Goal: Book appointment/travel/reservation

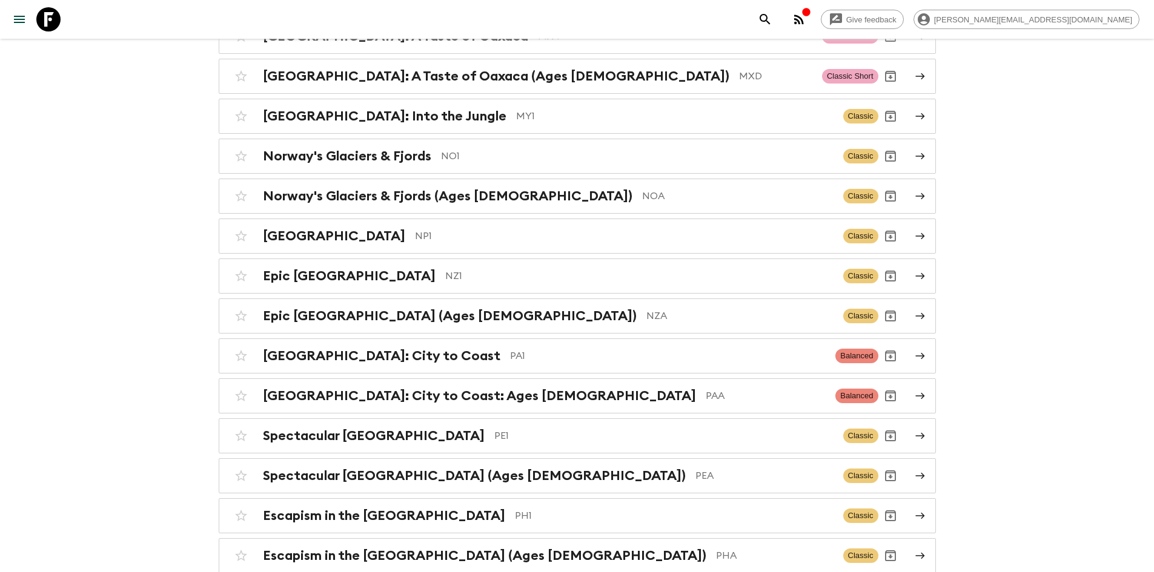
scroll to position [3941, 0]
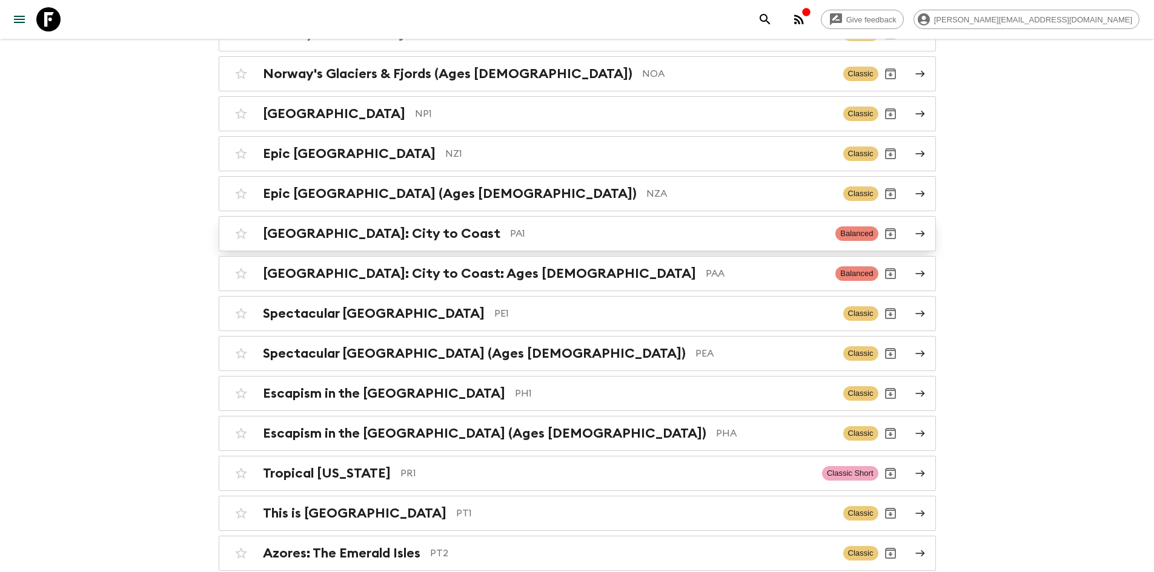
click at [510, 227] on p "PA1" at bounding box center [668, 234] width 316 height 15
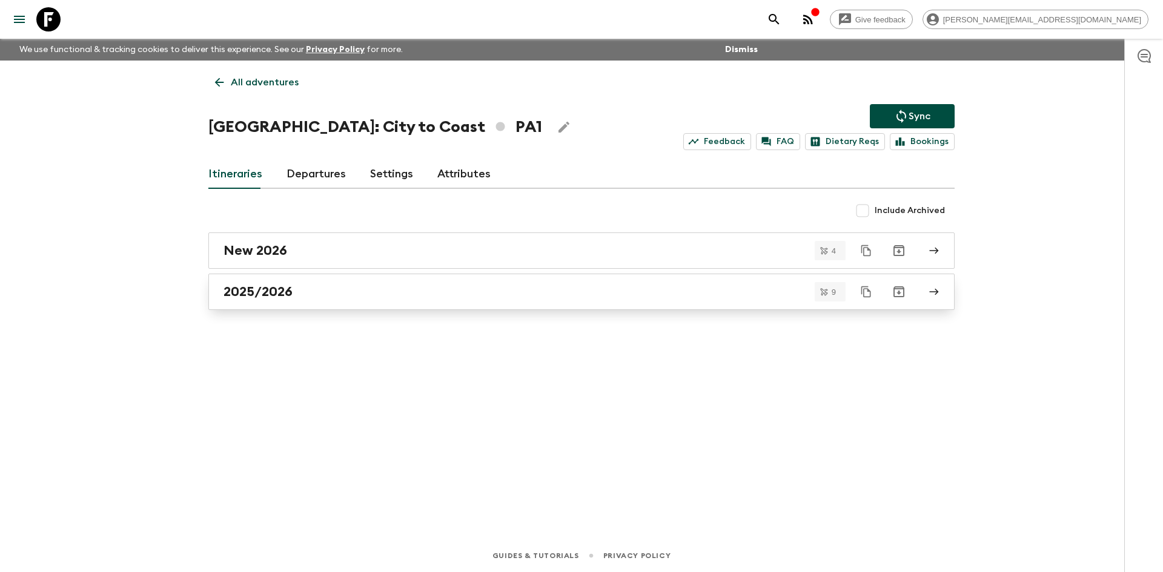
click at [271, 283] on link "2025/2026" at bounding box center [581, 292] width 746 height 36
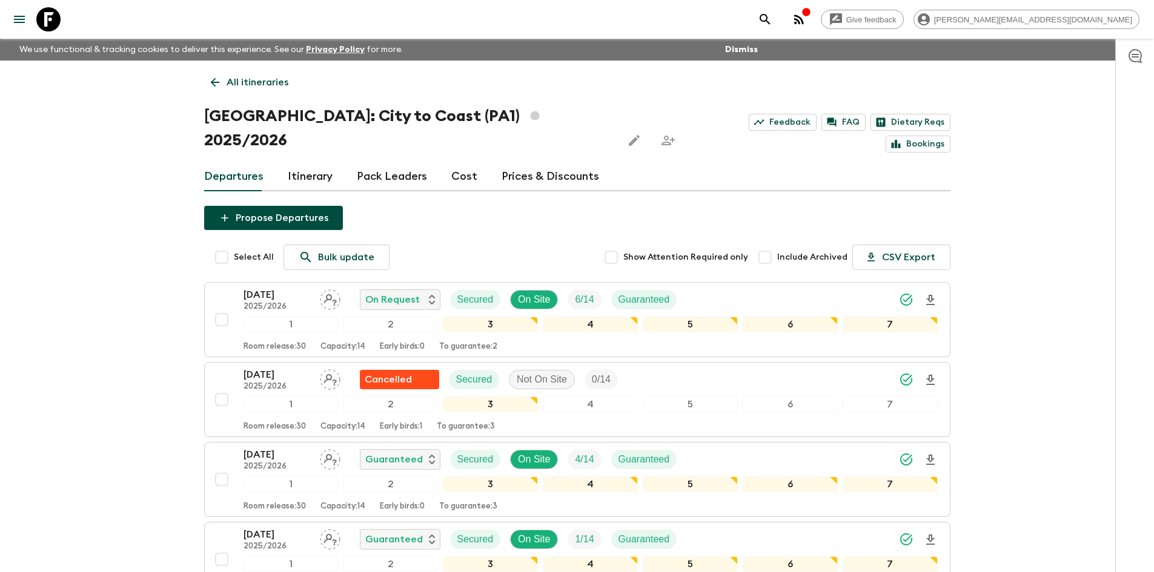
click at [223, 82] on link "All itineraries" at bounding box center [249, 82] width 91 height 24
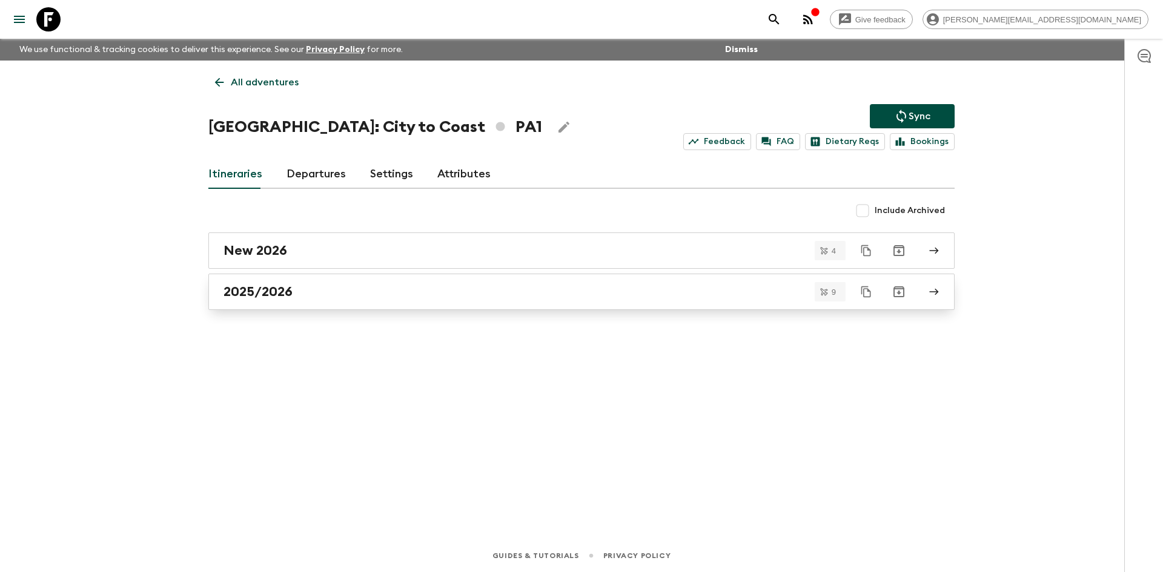
click at [244, 294] on h2 "2025/2026" at bounding box center [258, 292] width 69 height 16
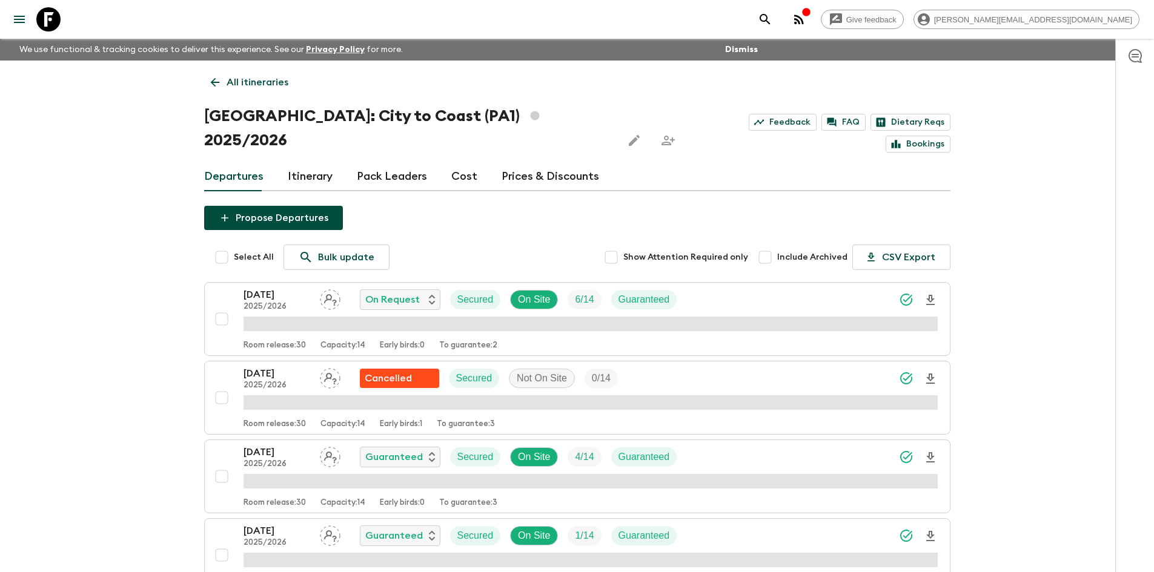
click at [212, 80] on icon at bounding box center [214, 82] width 13 height 13
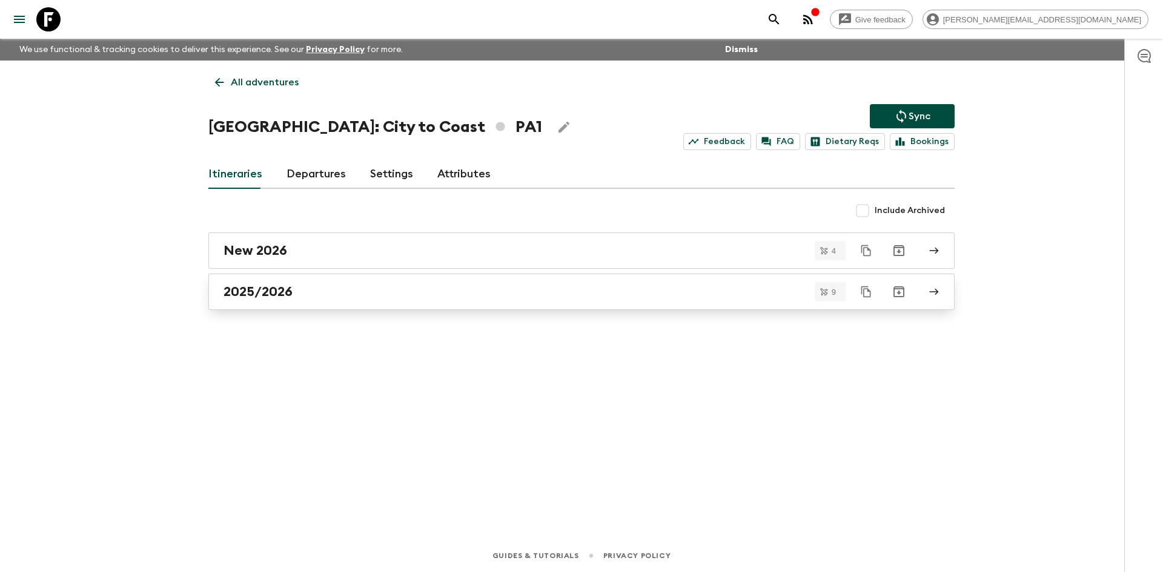
click at [333, 294] on div "2025/2026" at bounding box center [570, 292] width 693 height 16
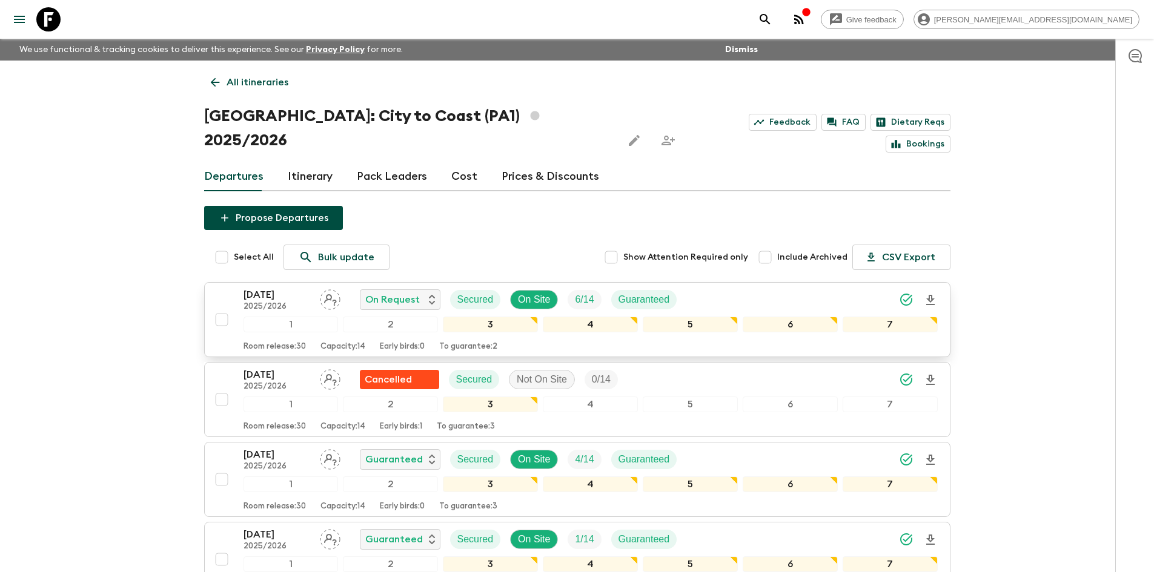
click at [291, 288] on p "[DATE]" at bounding box center [277, 295] width 67 height 15
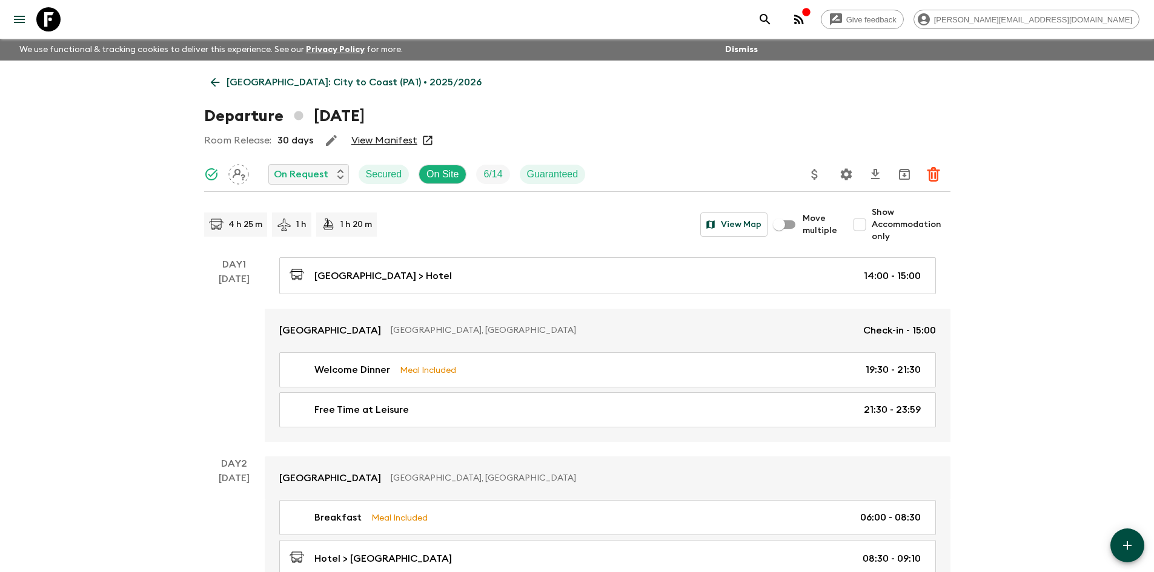
click at [860, 225] on input "Show Accommodation only" at bounding box center [859, 225] width 24 height 24
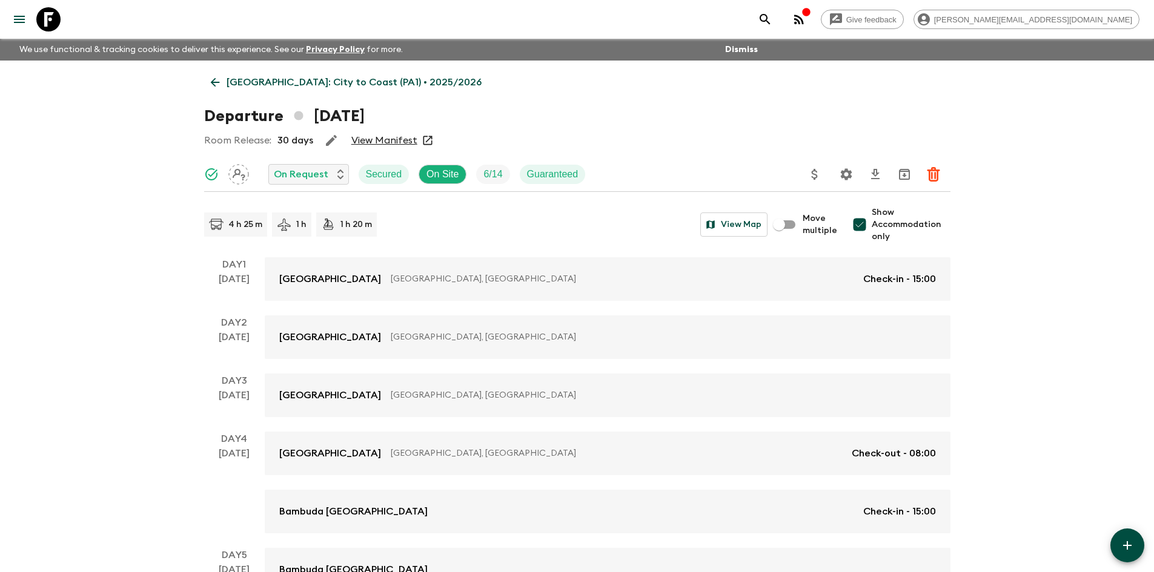
click at [860, 225] on input "Show Accommodation only" at bounding box center [859, 225] width 24 height 24
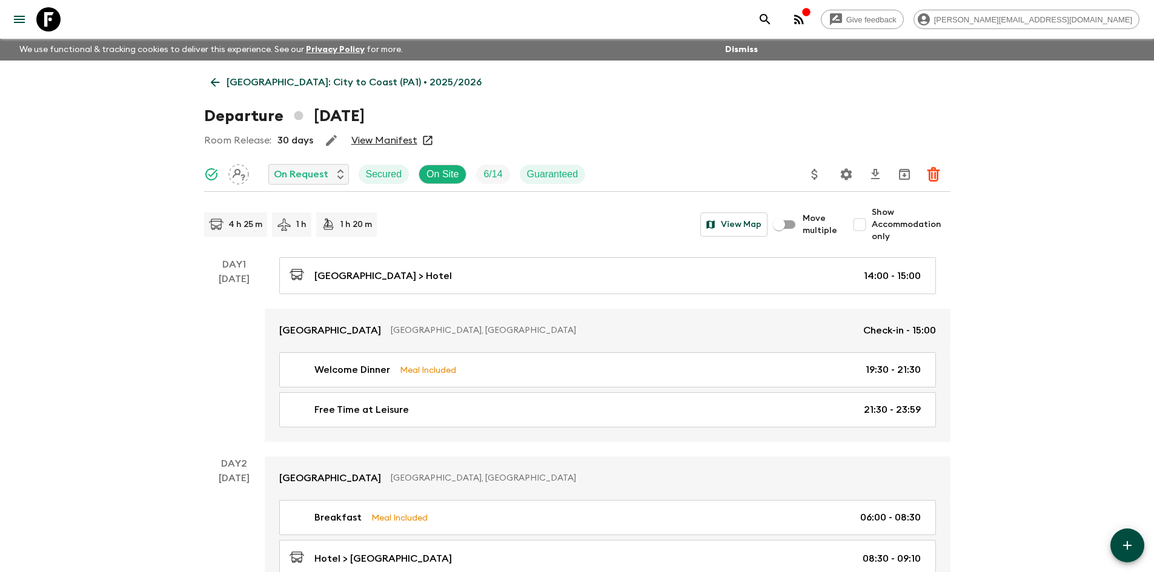
click at [860, 225] on input "Show Accommodation only" at bounding box center [859, 225] width 24 height 24
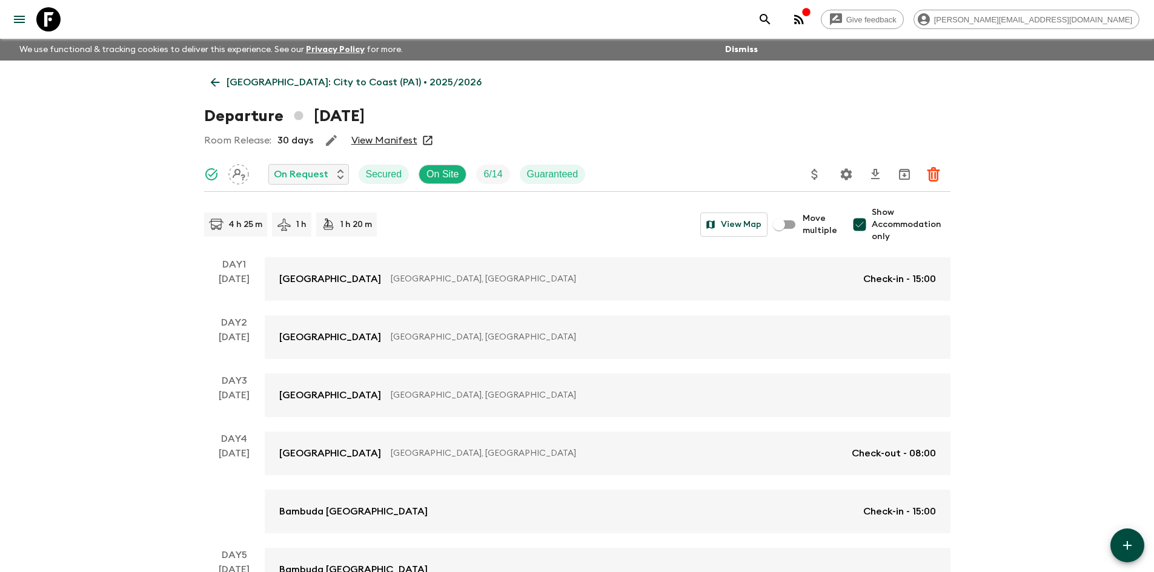
click at [862, 226] on input "Show Accommodation only" at bounding box center [859, 225] width 24 height 24
checkbox input "false"
